Goal: Find contact information: Obtain details needed to contact an individual or organization

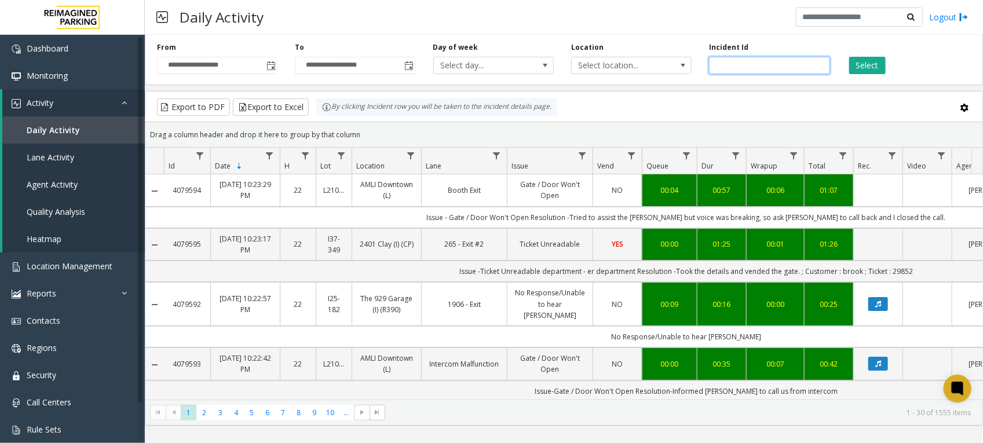
click at [792, 69] on input "number" at bounding box center [769, 65] width 120 height 17
paste input "*******"
type input "*******"
click at [859, 58] on button "Select" at bounding box center [867, 65] width 36 height 17
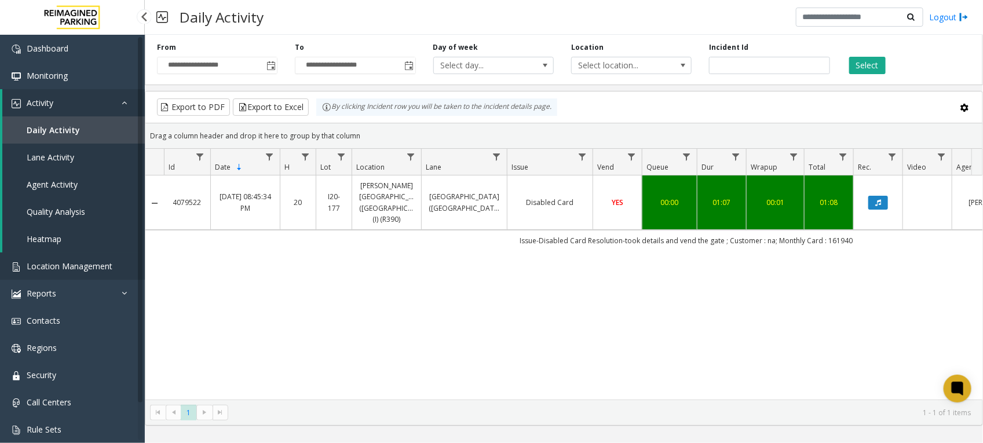
click at [68, 265] on span "Location Management" at bounding box center [70, 266] width 86 height 11
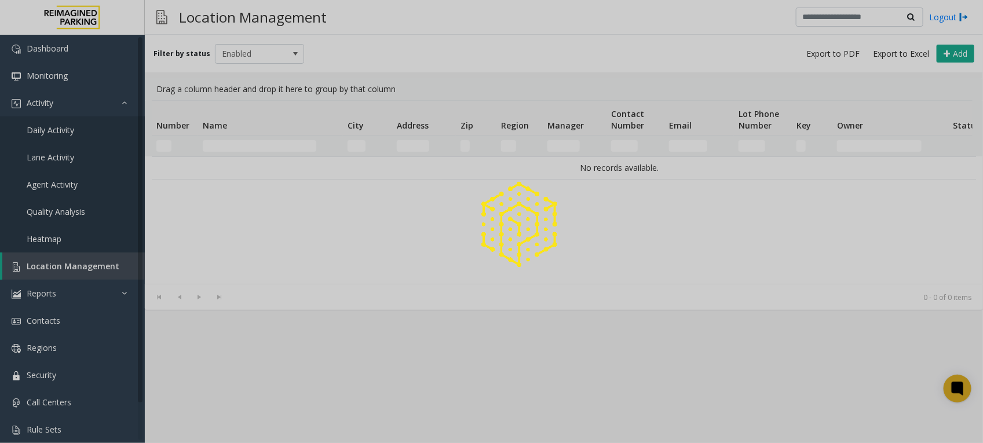
click at [274, 146] on div at bounding box center [491, 221] width 983 height 443
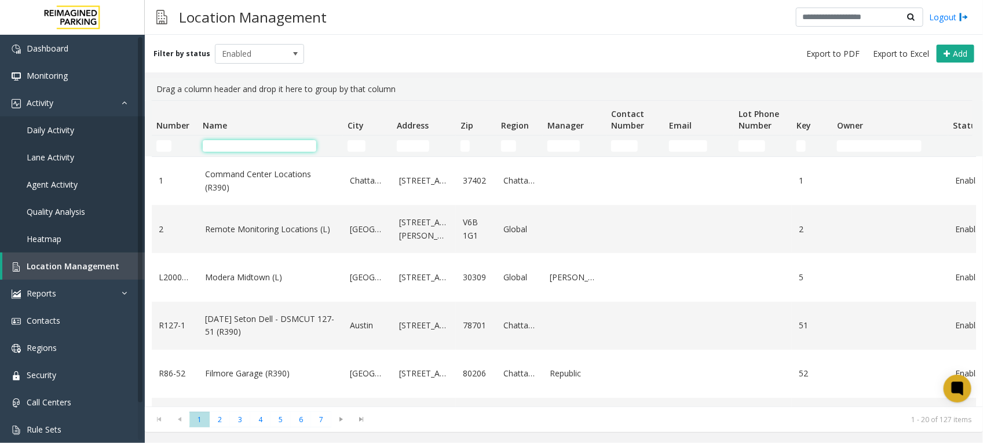
click at [274, 146] on input "Name Filter" at bounding box center [259, 146] width 113 height 12
paste input "**********"
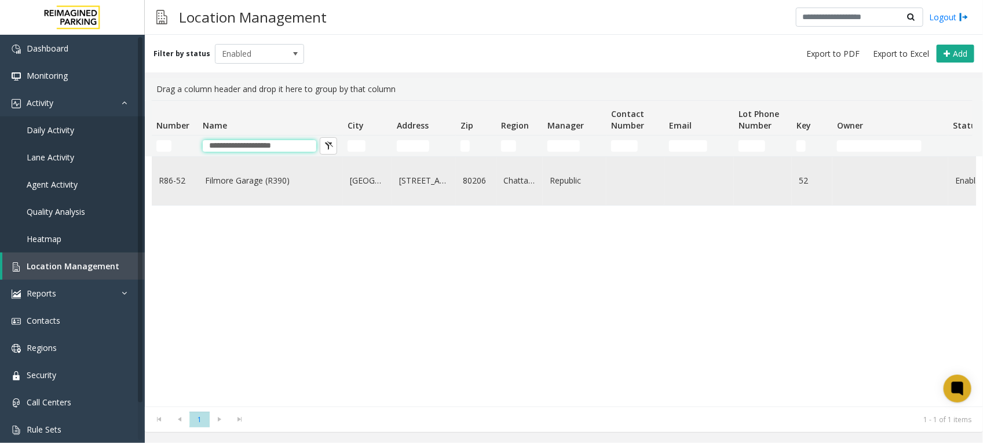
type input "**********"
click at [258, 182] on link "Filmore Garage (R390)" at bounding box center [270, 180] width 131 height 13
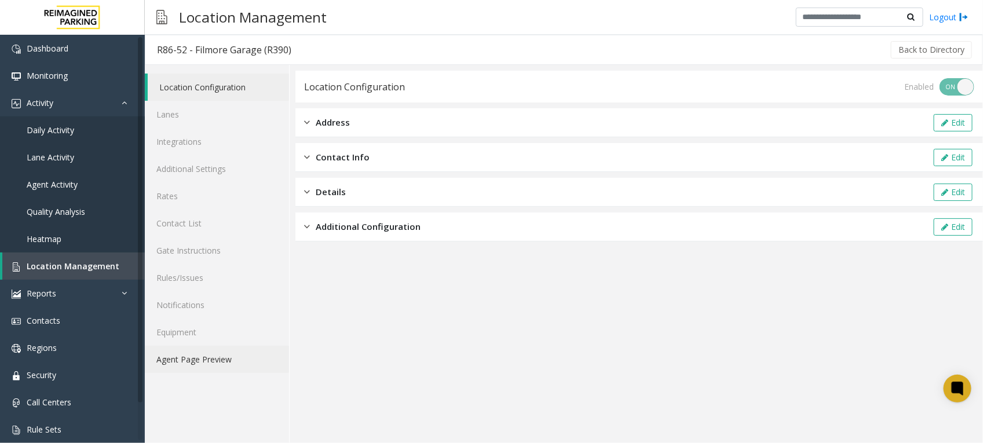
click at [212, 356] on link "Agent Page Preview" at bounding box center [217, 359] width 144 height 27
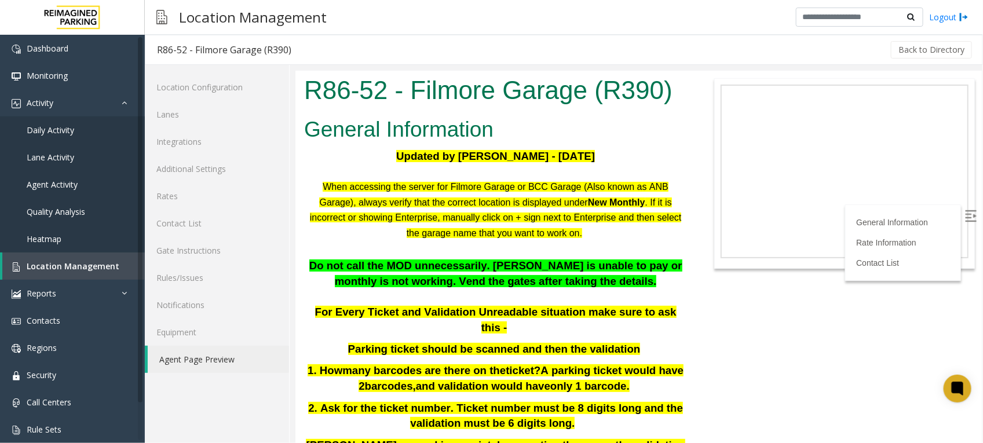
click at [628, 239] on p "When accessing the server for Filmore Garage or BCC Garage (Also known as ANB G…" at bounding box center [494, 209] width 383 height 62
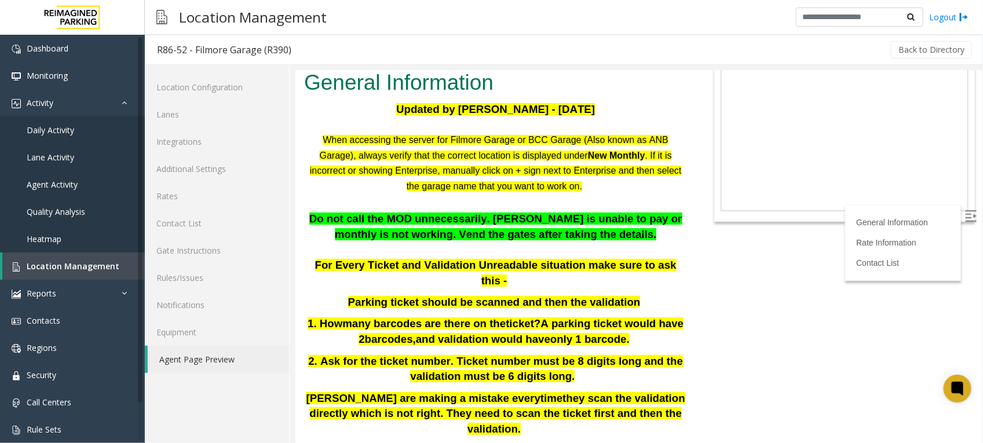
scroll to position [72, 0]
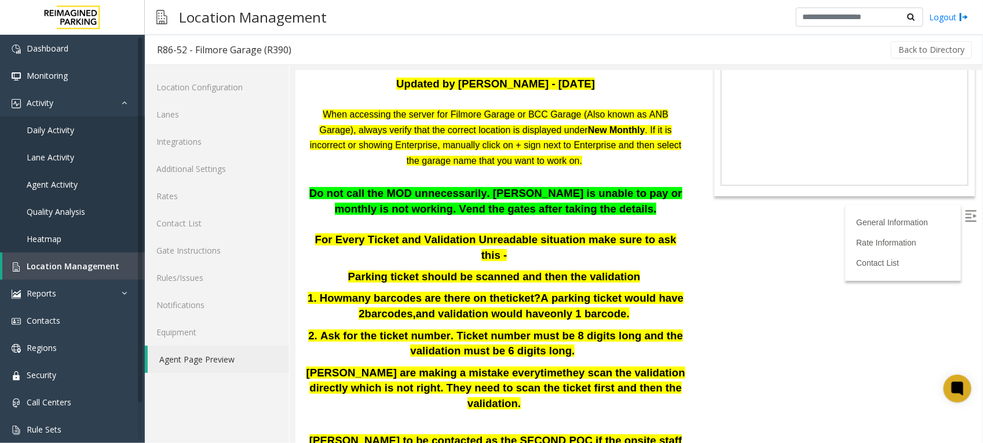
click at [435, 270] on span "Parking ticket should be scanned and then the validation" at bounding box center [493, 276] width 292 height 12
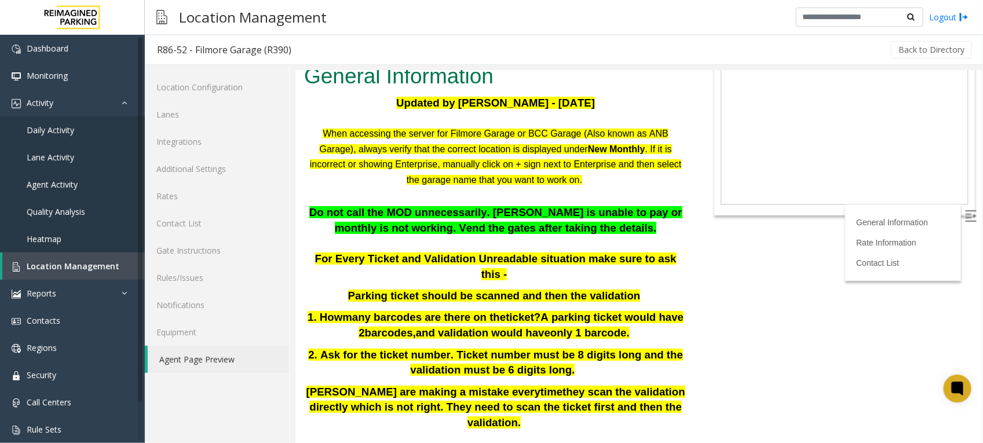
scroll to position [0, 0]
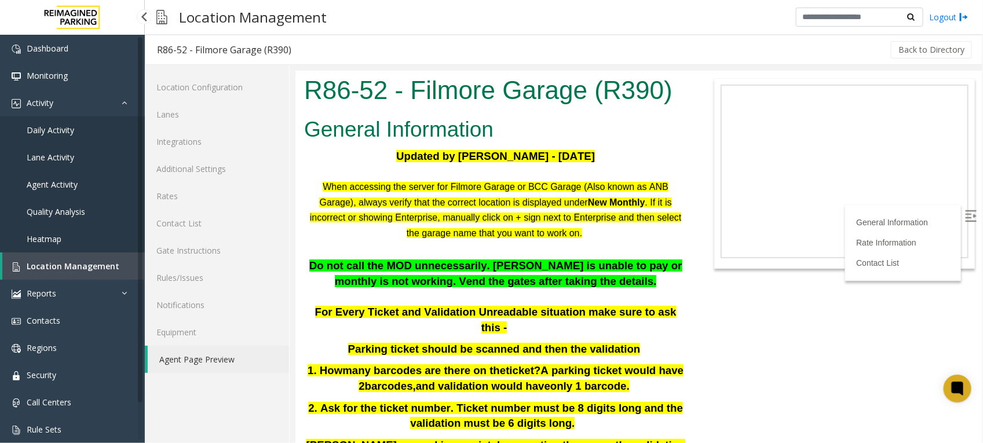
click at [88, 262] on span "Location Management" at bounding box center [73, 266] width 93 height 11
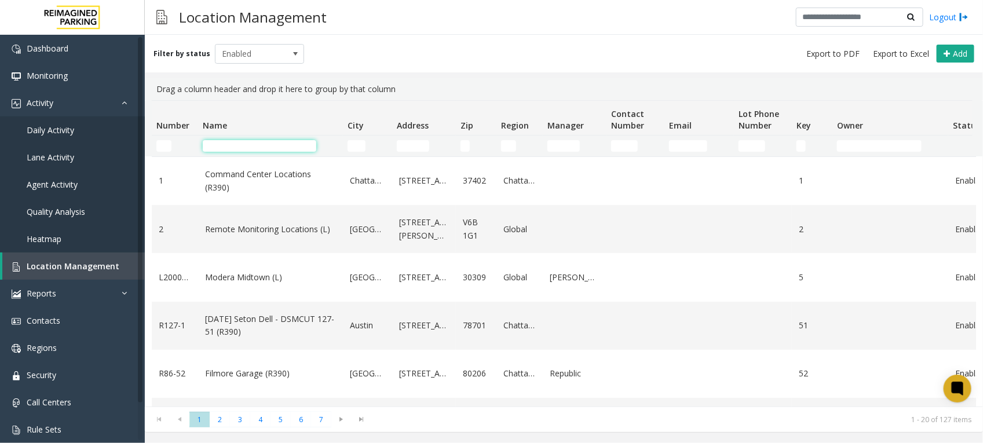
click at [276, 144] on input "Name Filter" at bounding box center [259, 146] width 113 height 12
click at [50, 133] on span "Daily Activity" at bounding box center [50, 129] width 47 height 11
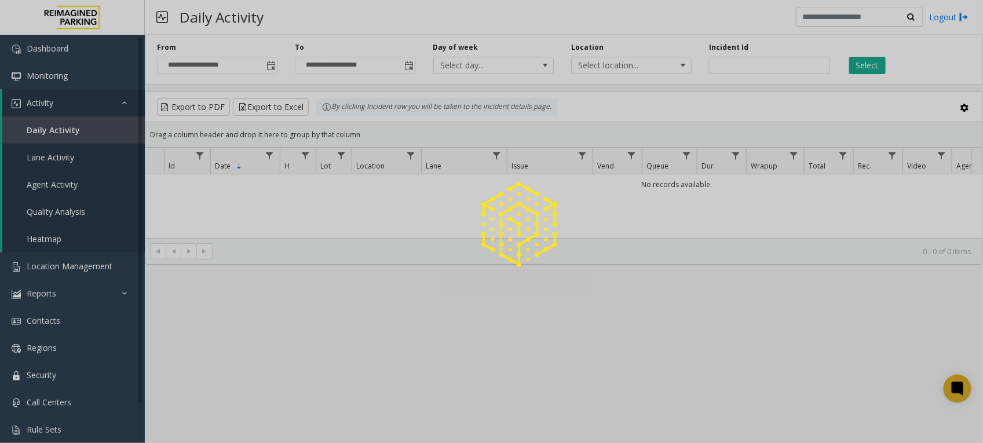
click at [734, 62] on div at bounding box center [491, 221] width 983 height 443
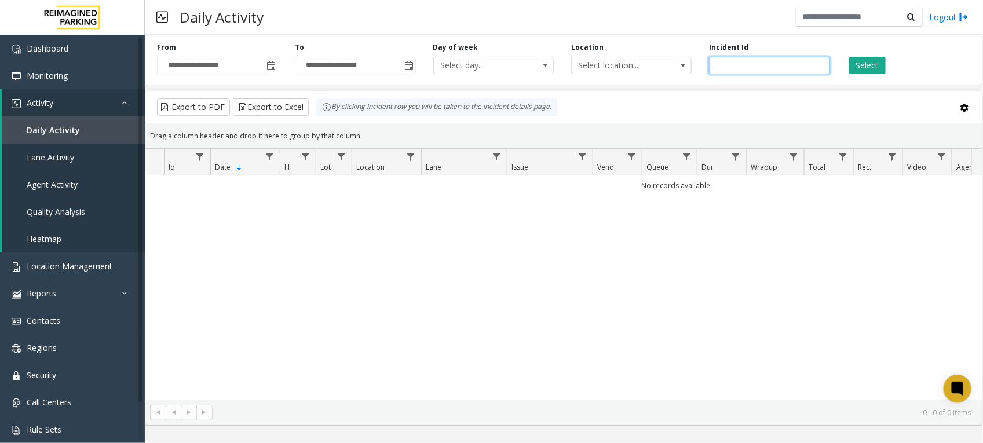
click at [735, 62] on input "number" at bounding box center [769, 65] width 120 height 17
paste input "*******"
click at [881, 64] on button "Select" at bounding box center [867, 65] width 36 height 17
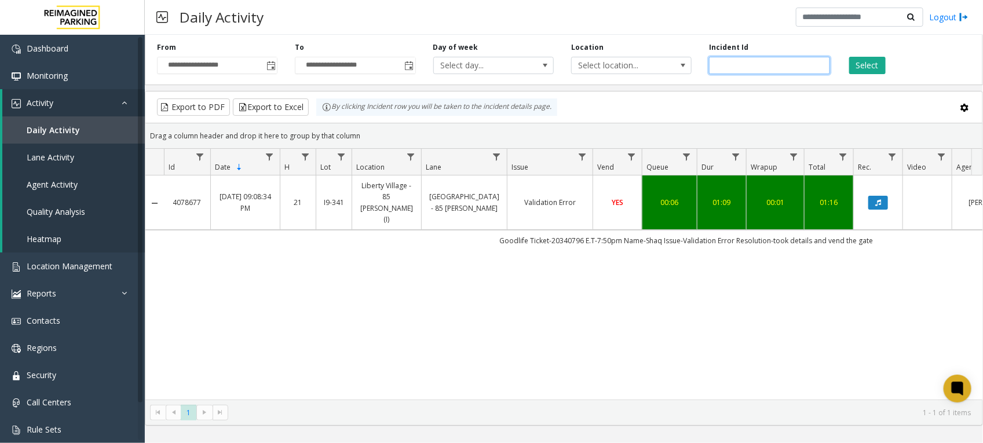
drag, startPoint x: 787, startPoint y: 68, endPoint x: 540, endPoint y: 52, distance: 247.7
click at [540, 52] on div "**********" at bounding box center [564, 57] width 838 height 55
paste input "number"
click at [866, 61] on button "Select" at bounding box center [867, 65] width 36 height 17
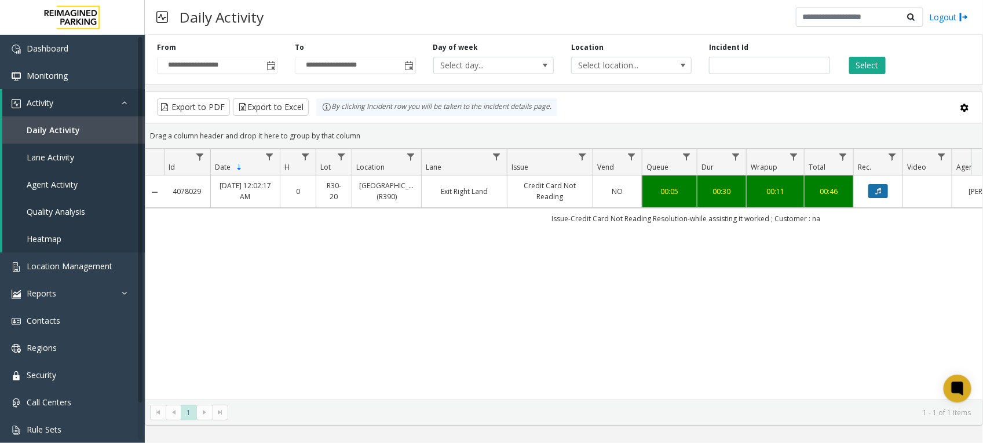
click at [881, 194] on button "Data table" at bounding box center [878, 191] width 20 height 14
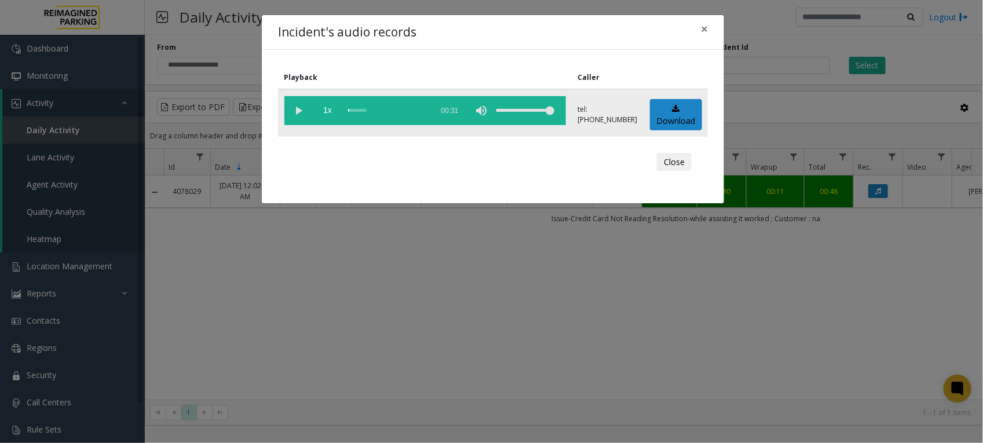
click at [292, 111] on vg-play-pause at bounding box center [298, 110] width 29 height 29
click at [678, 160] on button "Close" at bounding box center [674, 162] width 35 height 19
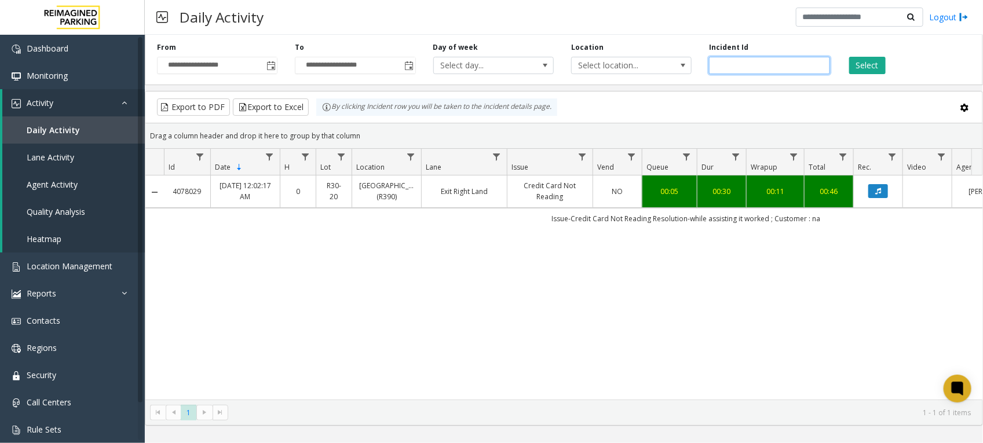
drag, startPoint x: 763, startPoint y: 65, endPoint x: 493, endPoint y: 47, distance: 269.8
click at [493, 47] on div "**********" at bounding box center [564, 57] width 838 height 55
paste input "number"
type input "*******"
click at [875, 60] on button "Select" at bounding box center [867, 65] width 36 height 17
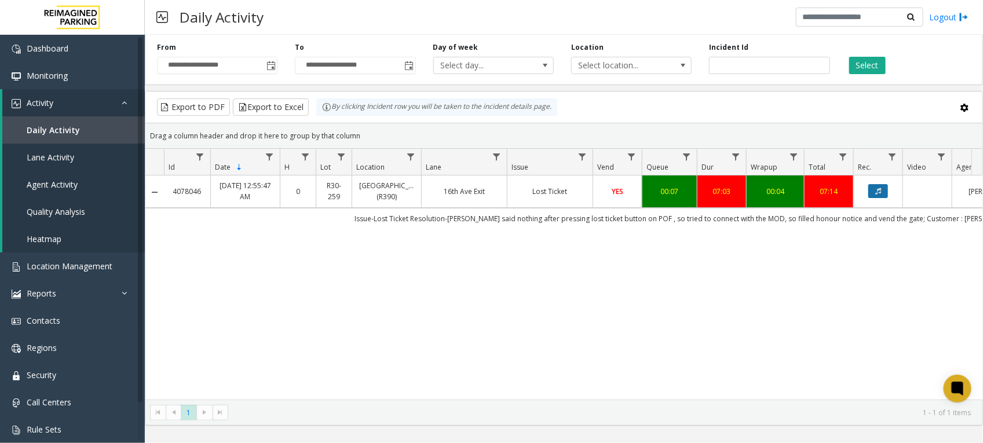
click at [881, 192] on icon "Data table" at bounding box center [878, 191] width 6 height 7
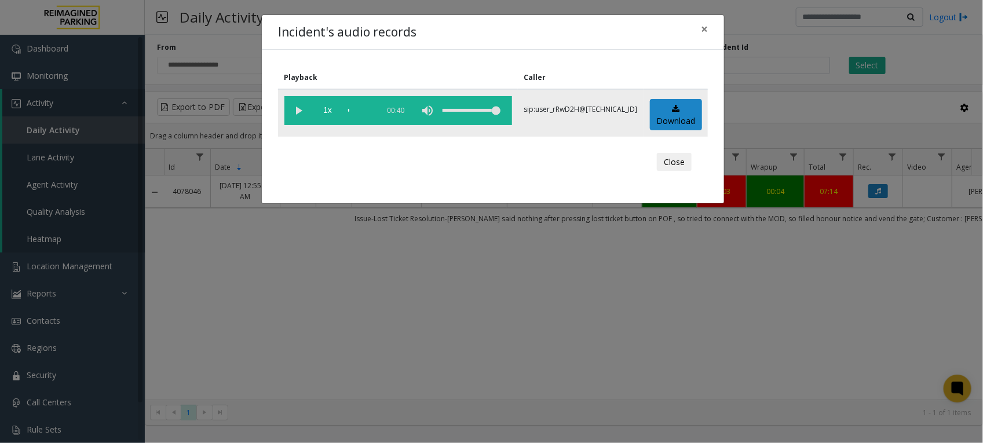
click at [302, 113] on vg-play-pause at bounding box center [298, 110] width 29 height 29
click at [675, 160] on button "Close" at bounding box center [674, 162] width 35 height 19
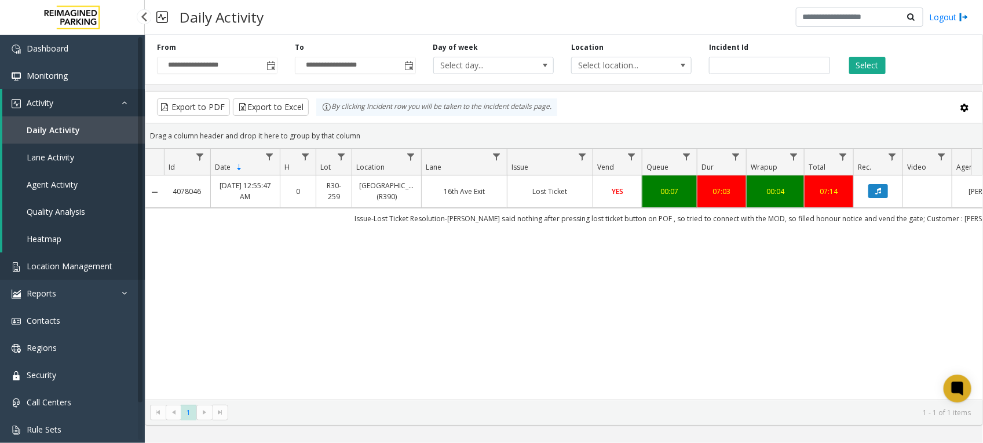
click at [70, 261] on span "Location Management" at bounding box center [70, 266] width 86 height 11
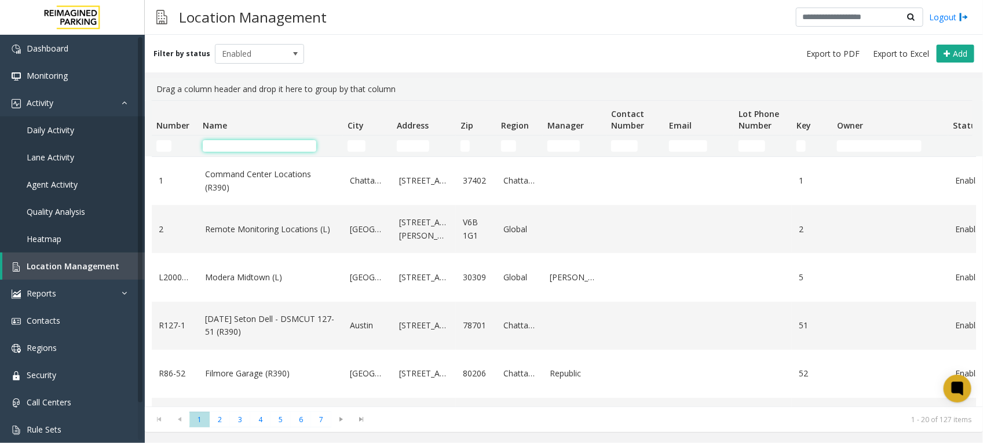
click at [285, 143] on input "Name Filter" at bounding box center [259, 146] width 113 height 12
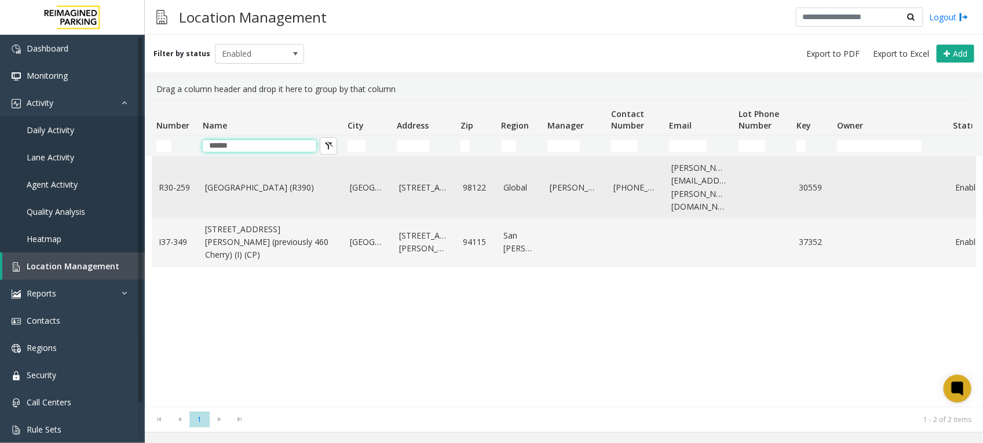
type input "******"
click at [252, 181] on link "[GEOGRAPHIC_DATA] (R390)" at bounding box center [270, 187] width 131 height 13
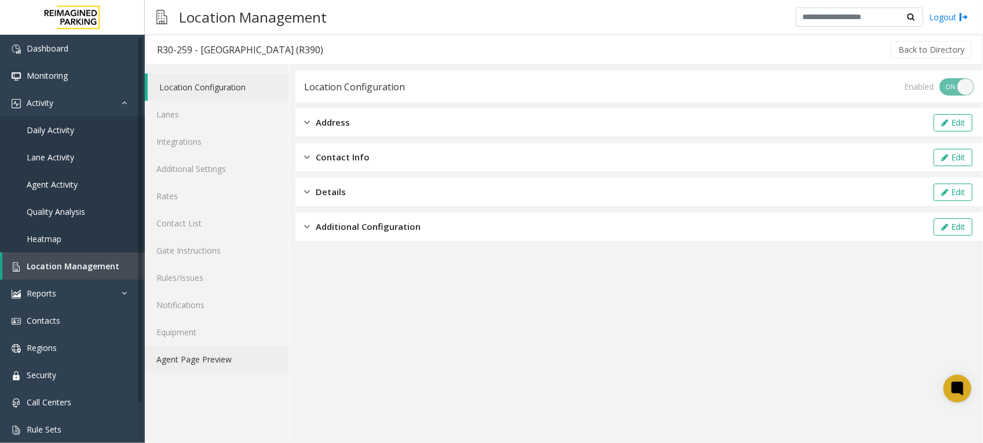
click at [223, 354] on link "Agent Page Preview" at bounding box center [217, 359] width 144 height 27
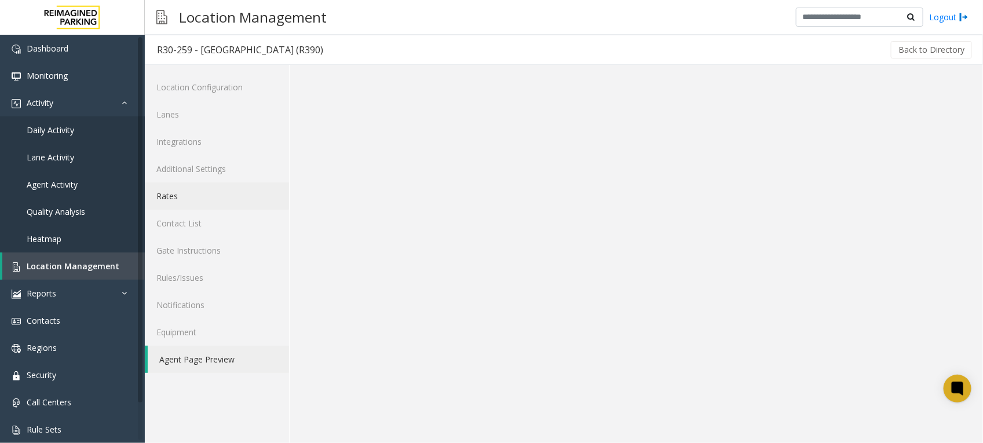
click at [180, 194] on link "Rates" at bounding box center [217, 195] width 144 height 27
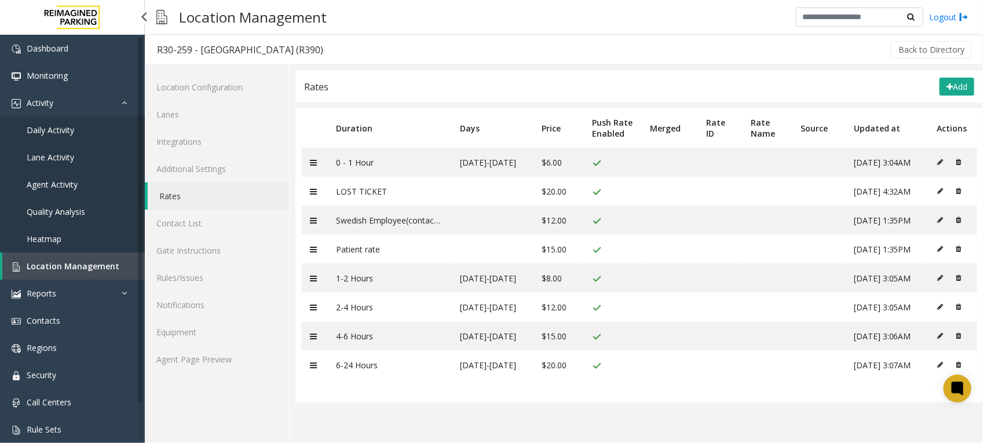
click at [60, 132] on span "Daily Activity" at bounding box center [50, 129] width 47 height 11
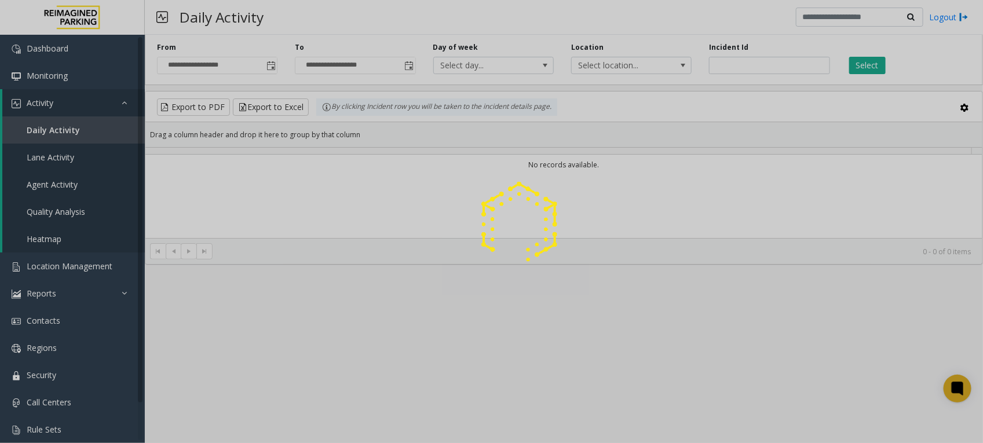
click at [65, 267] on div at bounding box center [491, 221] width 983 height 443
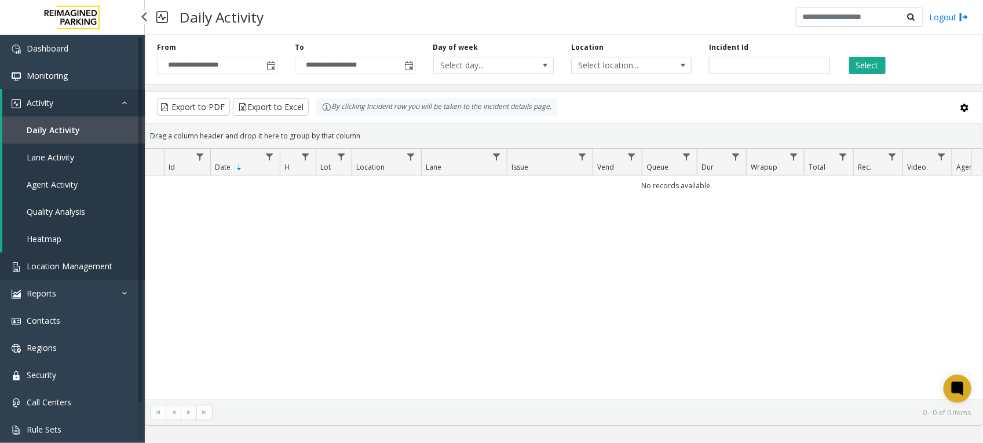
click at [65, 267] on span "Location Management" at bounding box center [70, 266] width 86 height 11
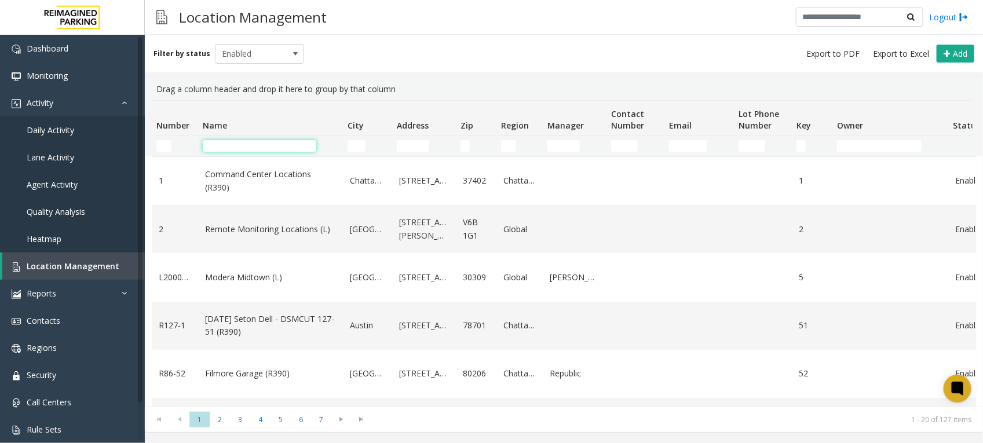
click at [230, 146] on input "Name Filter" at bounding box center [259, 146] width 113 height 12
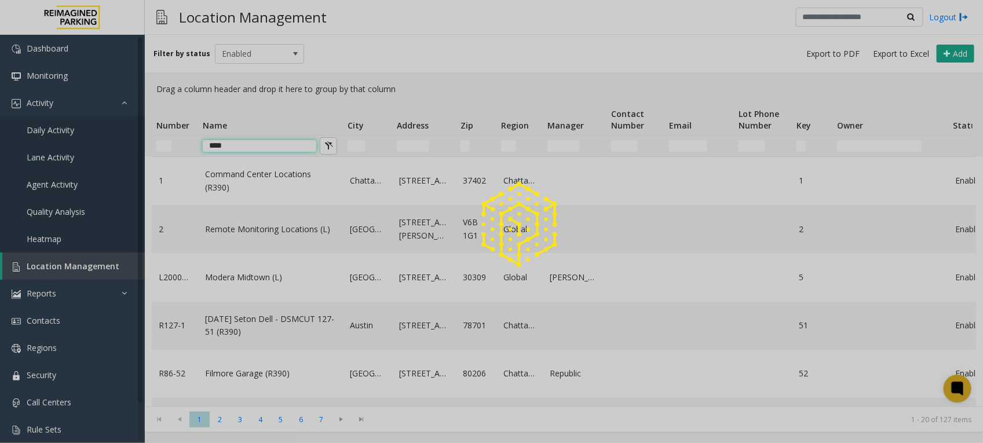
type input "****"
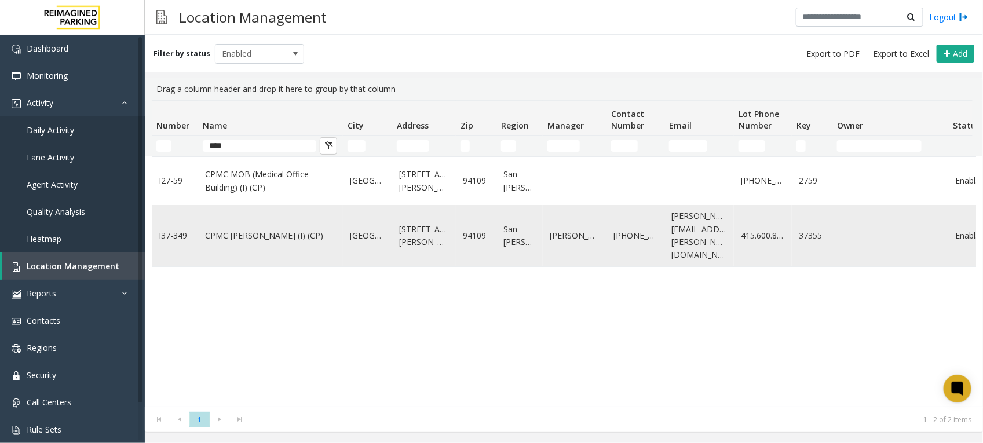
click at [276, 229] on link "CPMC [PERSON_NAME] (I) (CP)" at bounding box center [270, 235] width 131 height 13
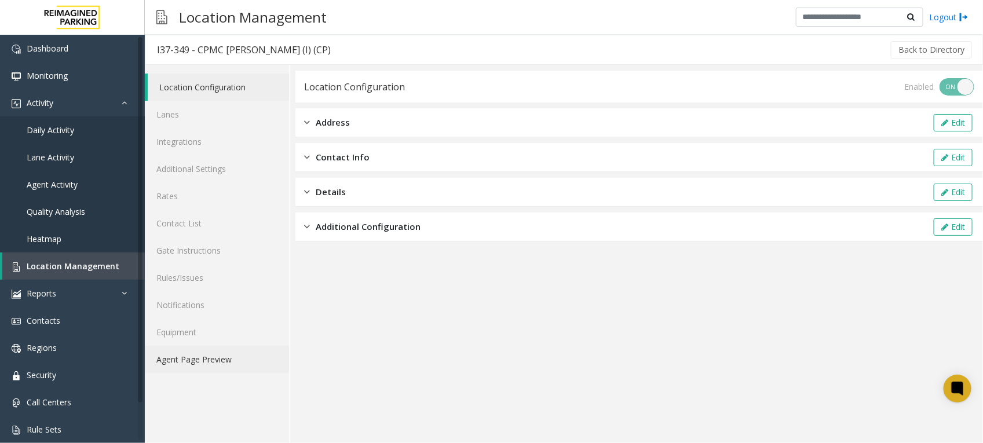
click at [214, 360] on link "Agent Page Preview" at bounding box center [217, 359] width 144 height 27
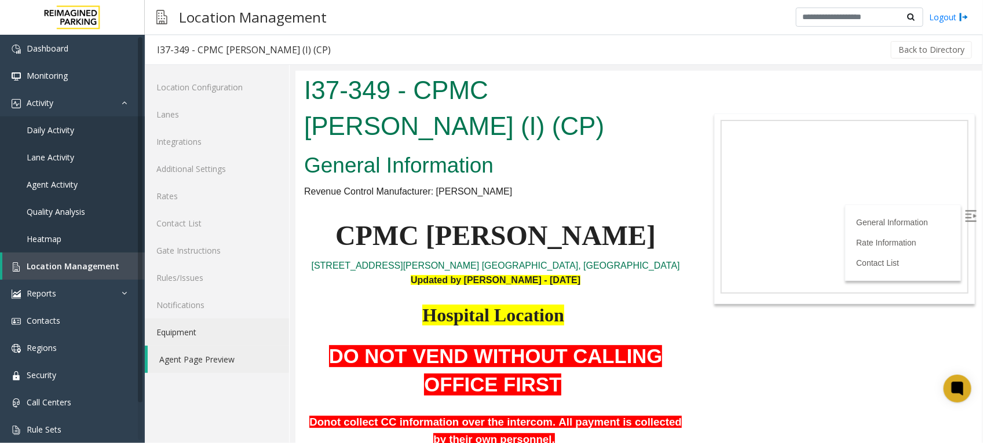
scroll to position [3234, 0]
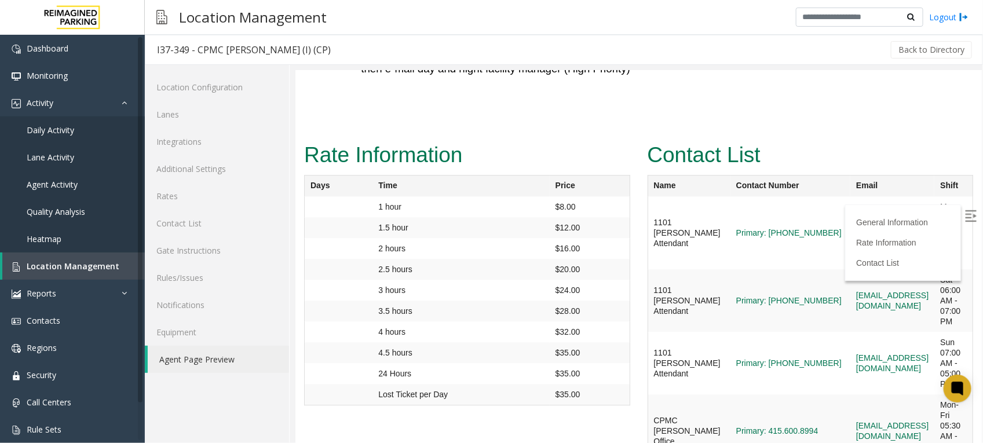
drag, startPoint x: 929, startPoint y: 363, endPoint x: 793, endPoint y: 360, distance: 136.1
copy tr "[PERSON_NAME][EMAIL_ADDRESS][PERSON_NAME][DOMAIN_NAME]"
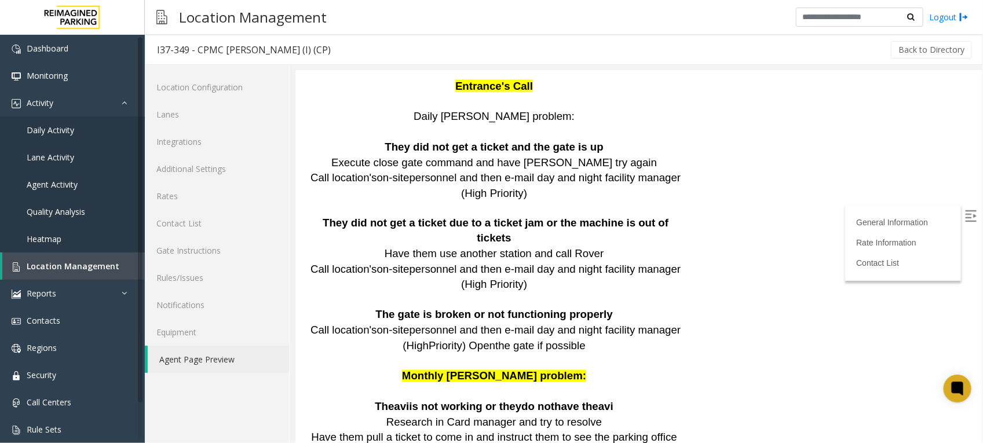
scroll to position [2799, 0]
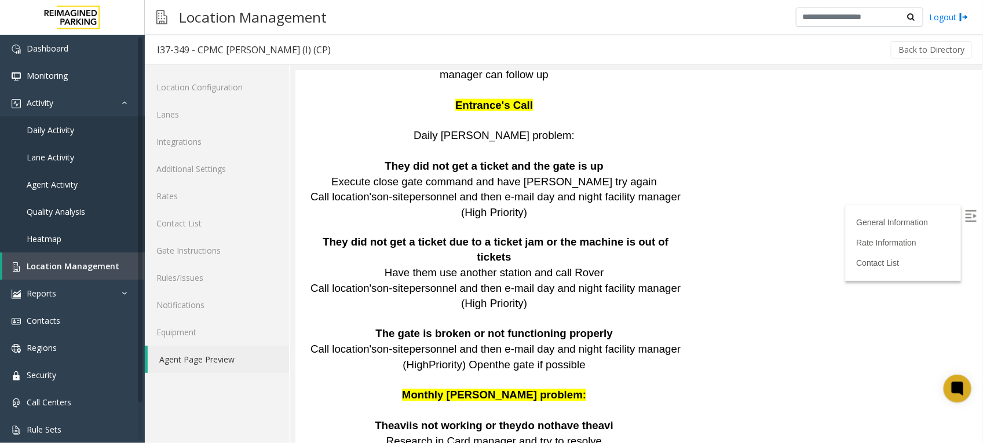
click at [185, 354] on link "Agent Page Preview" at bounding box center [218, 359] width 141 height 27
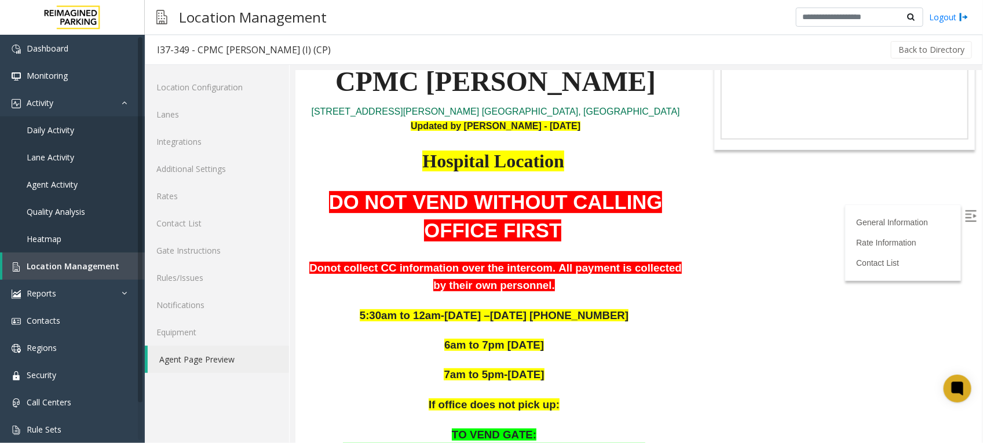
scroll to position [145, 0]
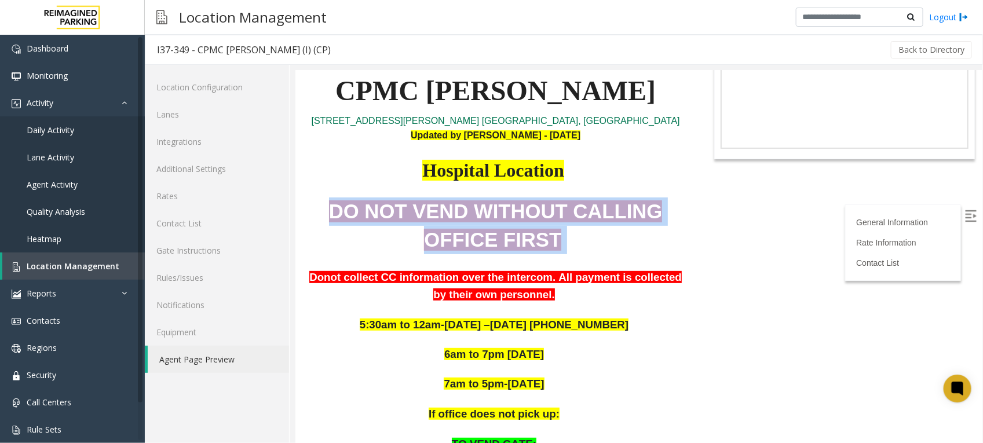
drag, startPoint x: 566, startPoint y: 242, endPoint x: 319, endPoint y: 208, distance: 249.0
click at [319, 208] on p "DO NOT VEND WITHOUT CALLING OFFICE FIRST" at bounding box center [494, 225] width 383 height 57
copy p "DO NOT VEND WITHOUT CALLING OFFICE FIRST"
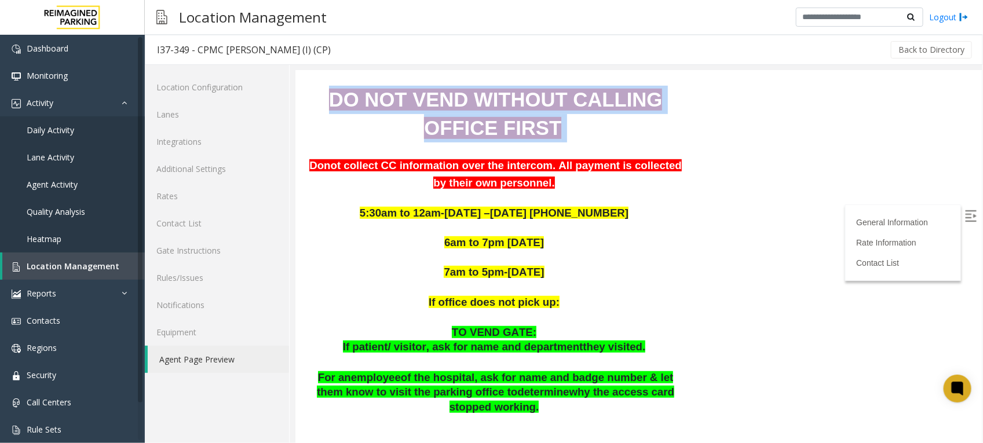
scroll to position [217, 0]
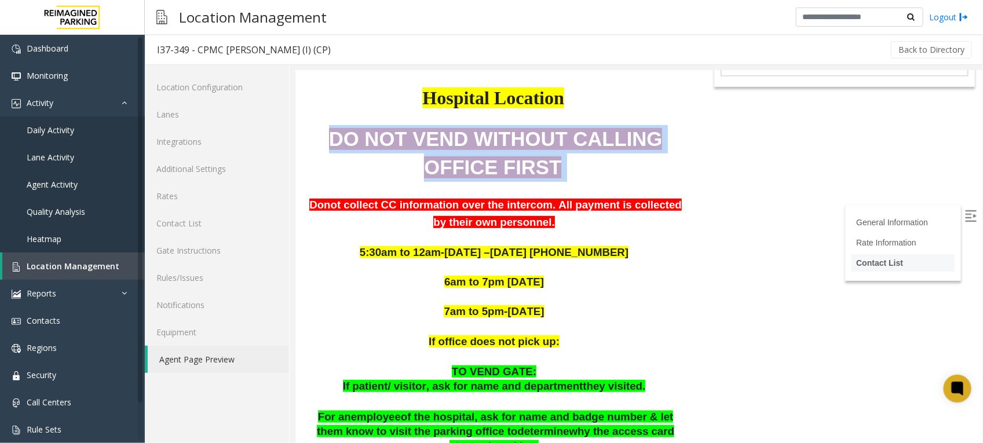
click at [872, 261] on link "Contact List" at bounding box center [878, 262] width 47 height 9
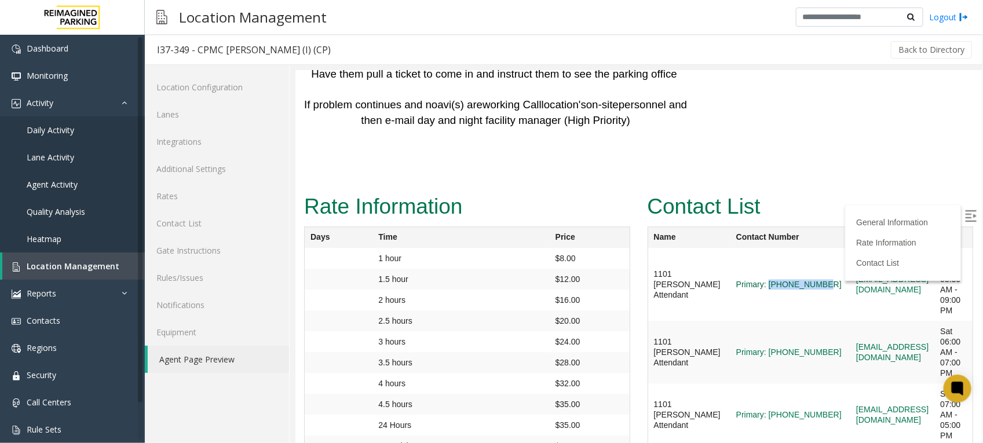
drag, startPoint x: 781, startPoint y: 162, endPoint x: 728, endPoint y: 158, distance: 53.4
click at [730, 247] on td "Primary: [PHONE_NUMBER]" at bounding box center [790, 283] width 120 height 73
copy link "[PHONE_NUMBER]"
click at [964, 219] on img at bounding box center [970, 216] width 12 height 12
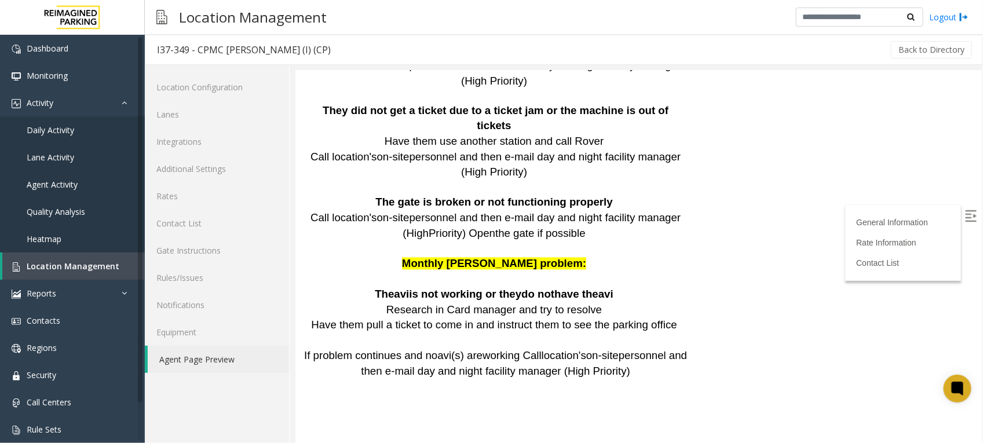
scroll to position [2872, 0]
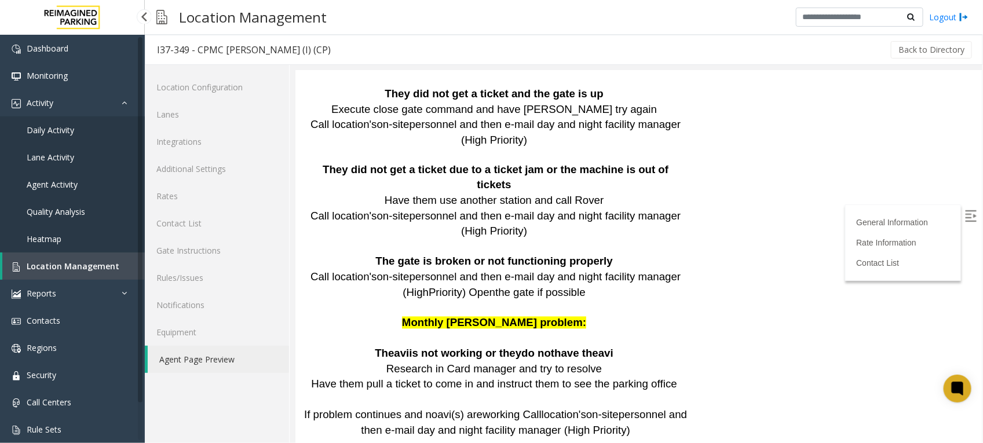
click at [93, 261] on span "Location Management" at bounding box center [73, 266] width 93 height 11
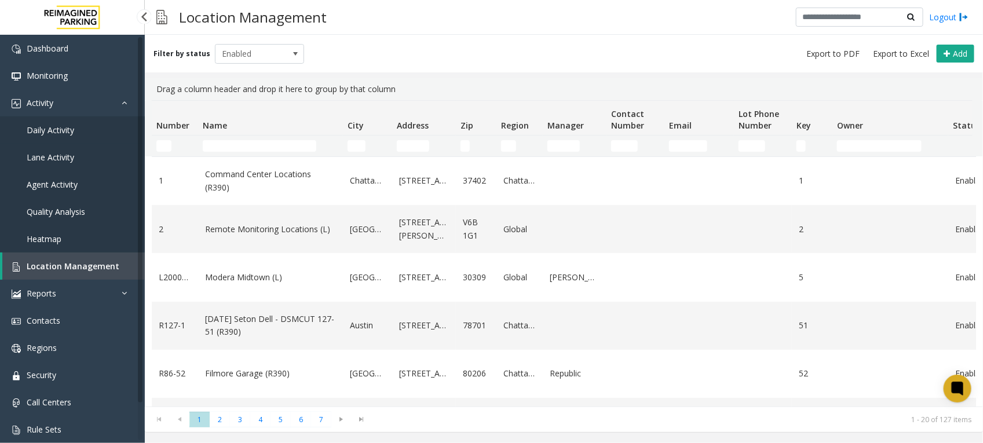
click at [53, 136] on link "Daily Activity" at bounding box center [72, 129] width 145 height 27
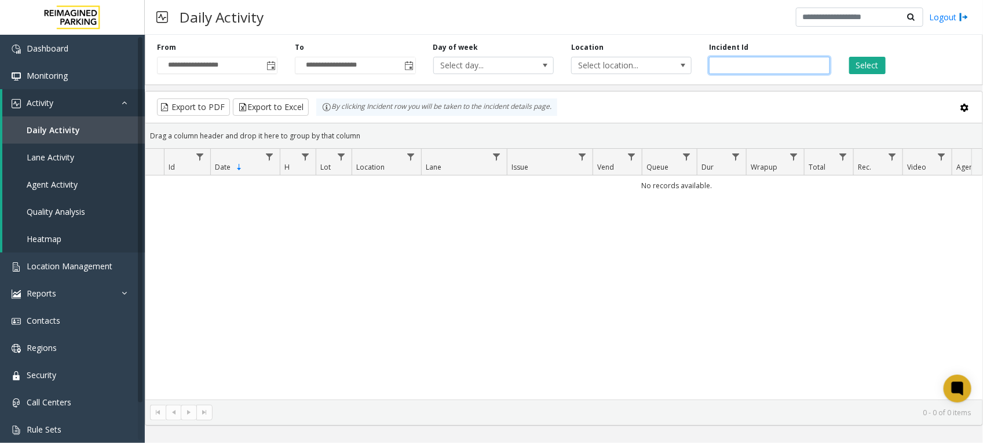
click at [741, 64] on input "number" at bounding box center [769, 65] width 120 height 17
paste input "*******"
type input "*******"
click at [863, 75] on div "**********" at bounding box center [564, 57] width 838 height 55
click at [861, 67] on button "Select" at bounding box center [867, 65] width 36 height 17
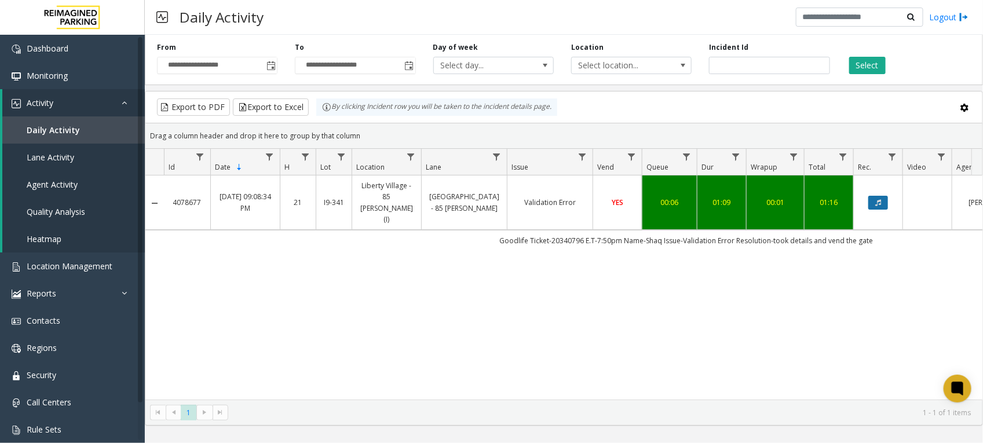
click at [881, 199] on icon "Data table" at bounding box center [878, 202] width 6 height 7
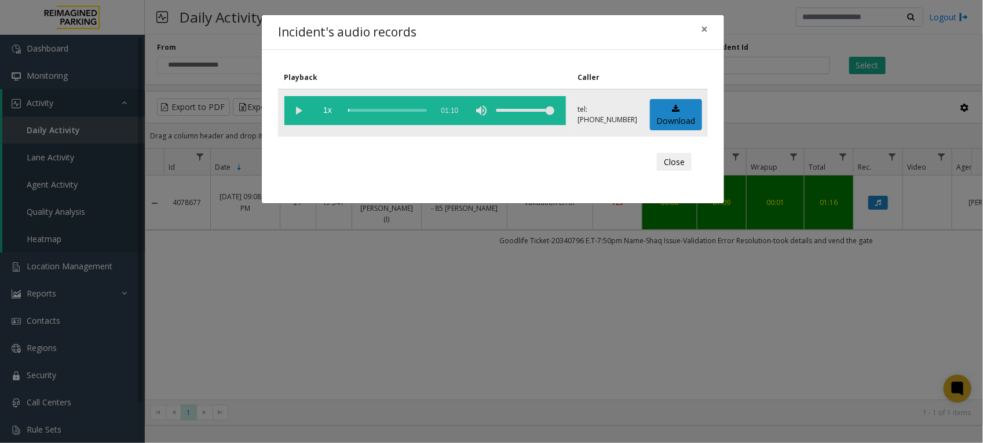
click at [296, 111] on vg-play-pause at bounding box center [298, 110] width 29 height 29
click at [362, 108] on div "scrub bar" at bounding box center [387, 110] width 79 height 29
click at [373, 110] on div "scrub bar" at bounding box center [387, 110] width 79 height 29
click at [301, 111] on vg-play-pause at bounding box center [298, 110] width 29 height 29
